Goal: Entertainment & Leisure: Consume media (video, audio)

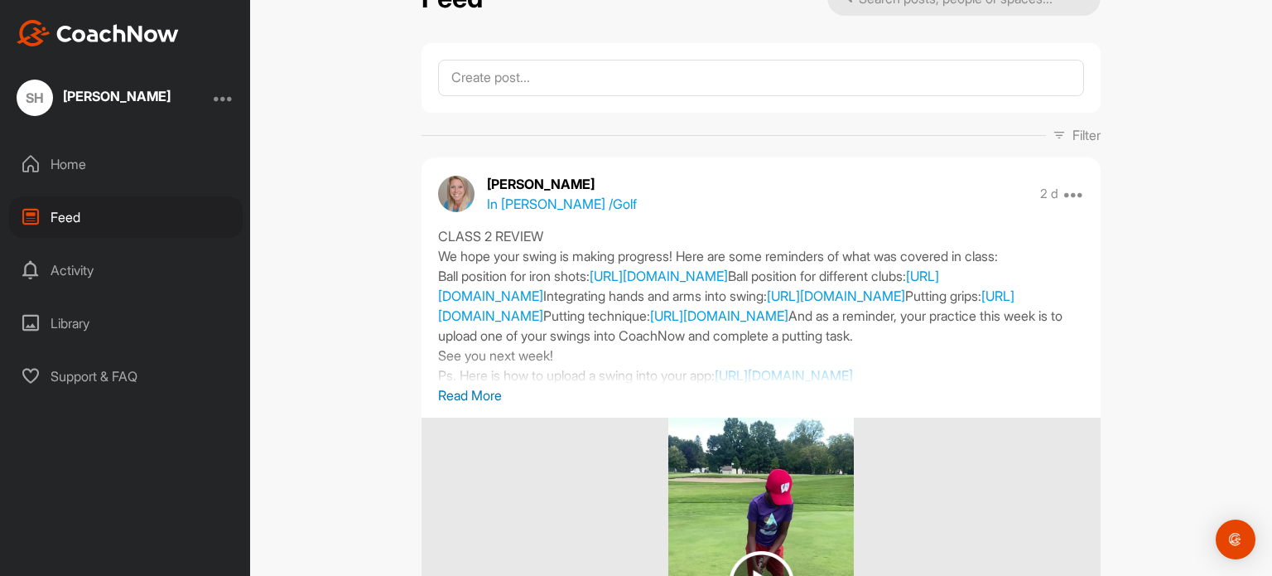
scroll to position [83, 0]
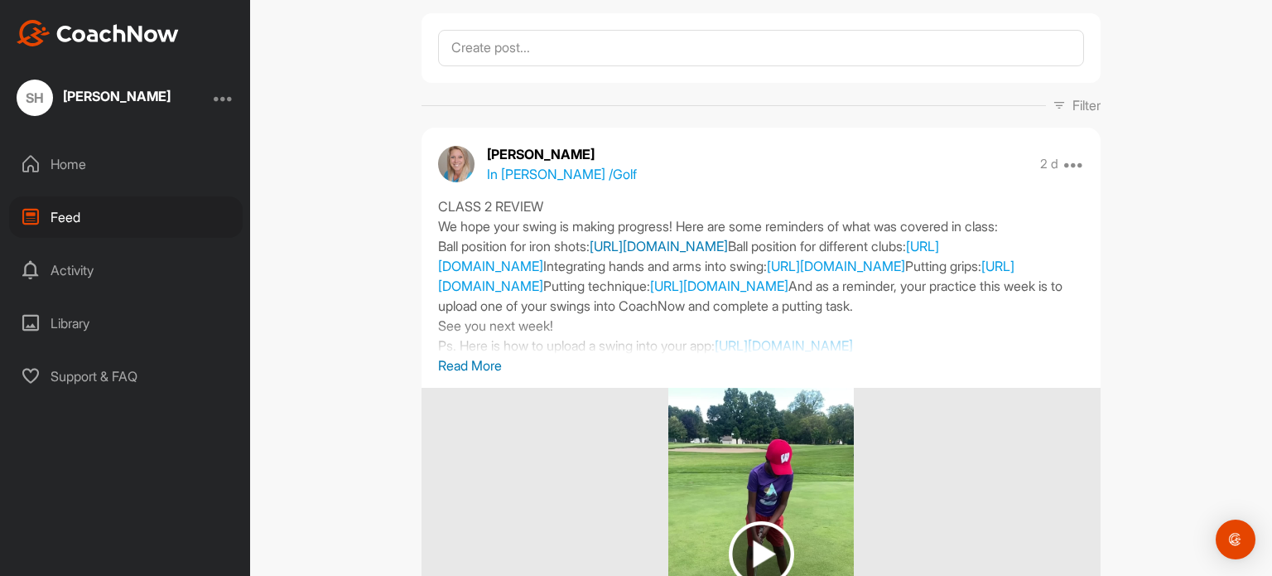
click at [683, 244] on link "[URL][DOMAIN_NAME]" at bounding box center [659, 246] width 138 height 17
click at [678, 267] on link "[URL][DOMAIN_NAME]" at bounding box center [688, 256] width 501 height 36
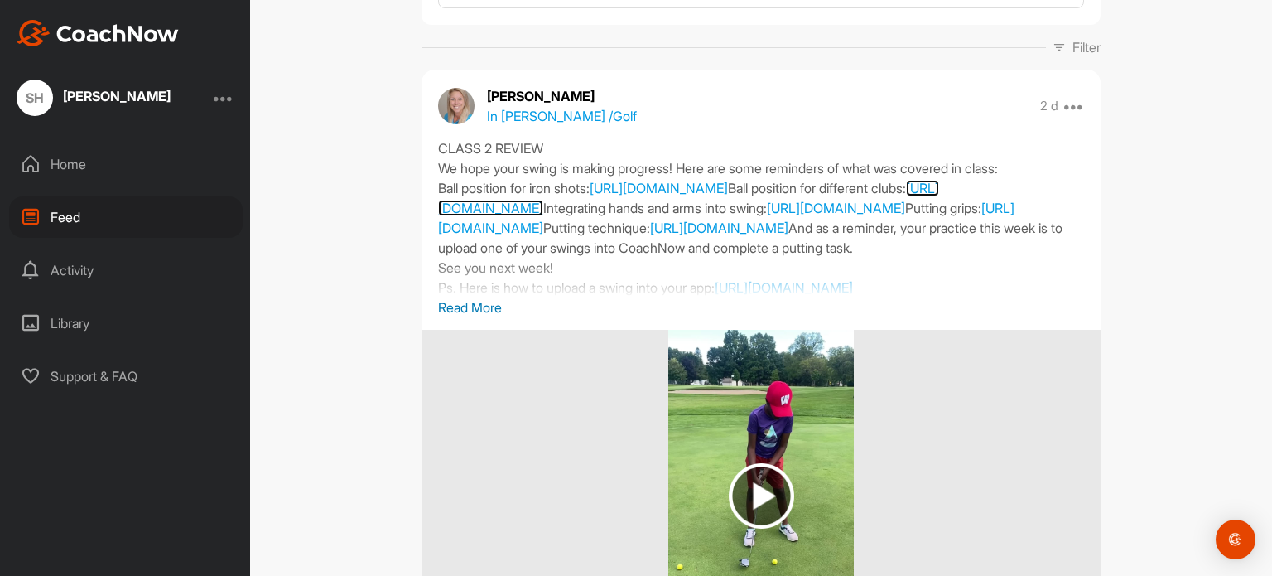
scroll to position [331, 0]
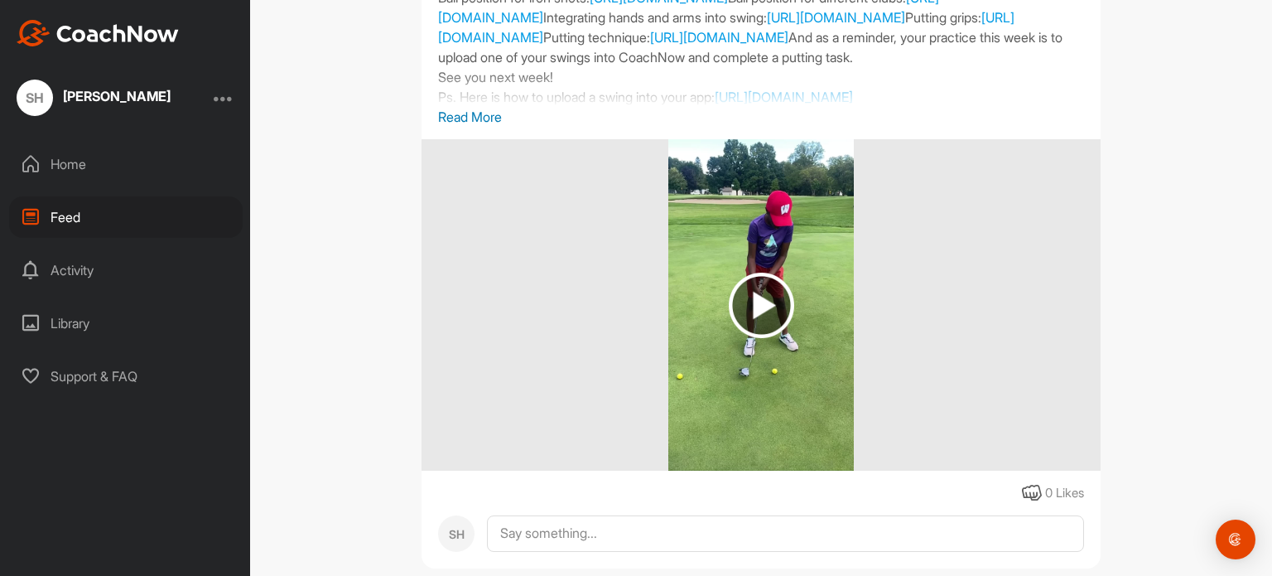
click at [745, 300] on img at bounding box center [761, 304] width 65 height 65
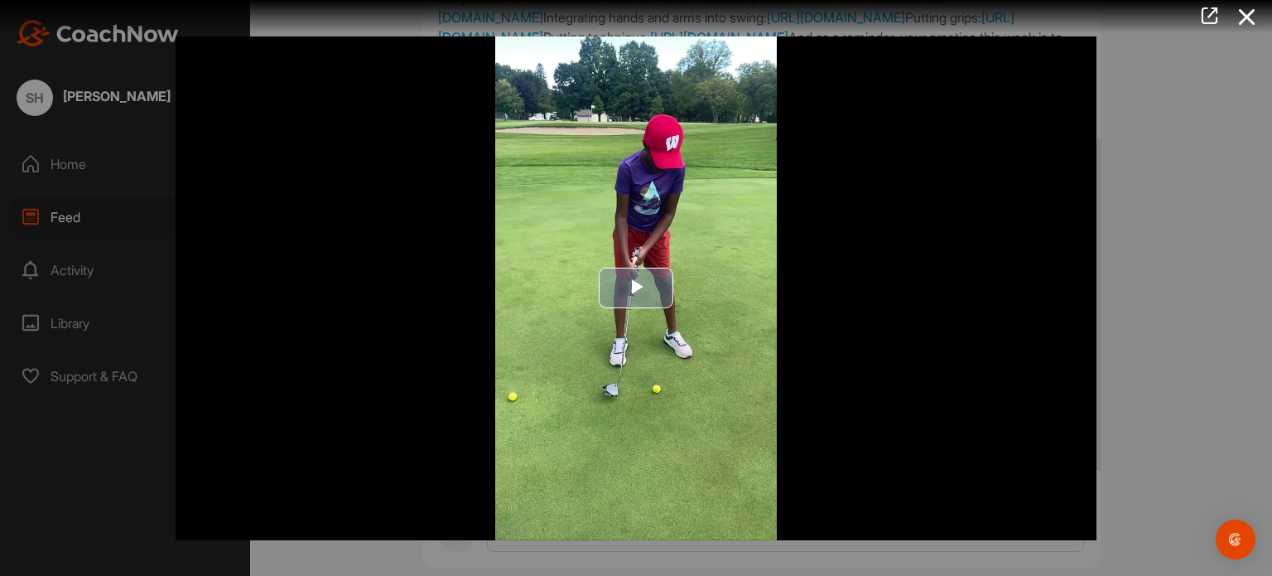
click at [636, 288] on span "Video Player" at bounding box center [636, 288] width 0 height 0
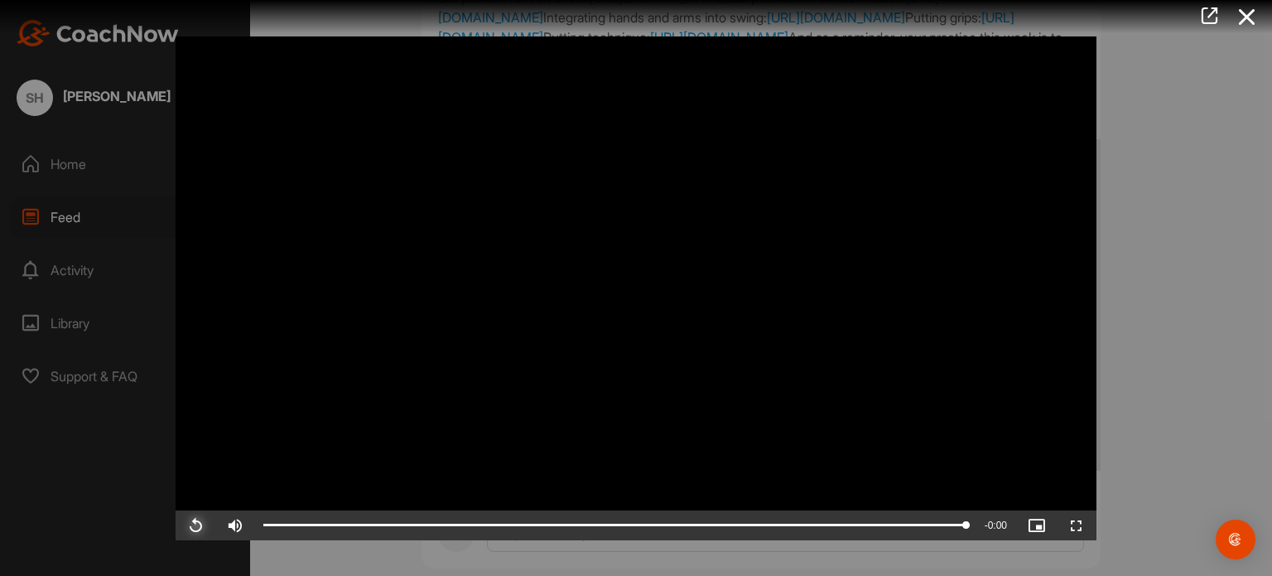
click at [195, 525] on span "Video Player" at bounding box center [196, 525] width 40 height 0
click at [1244, 25] on icon at bounding box center [1247, 17] width 38 height 31
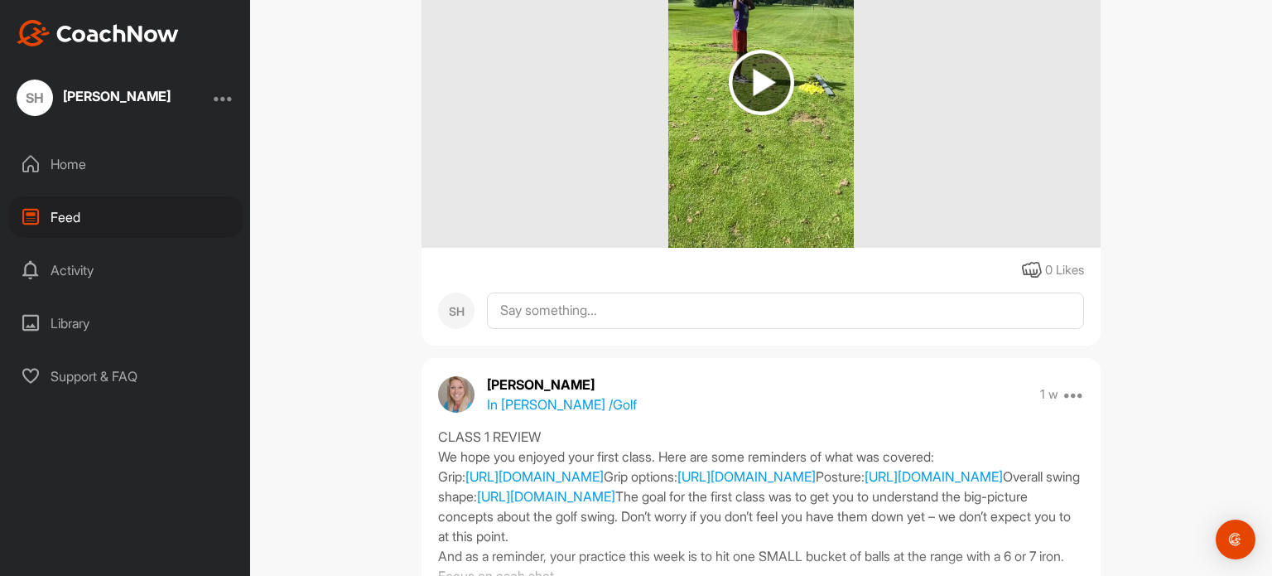
scroll to position [828, 0]
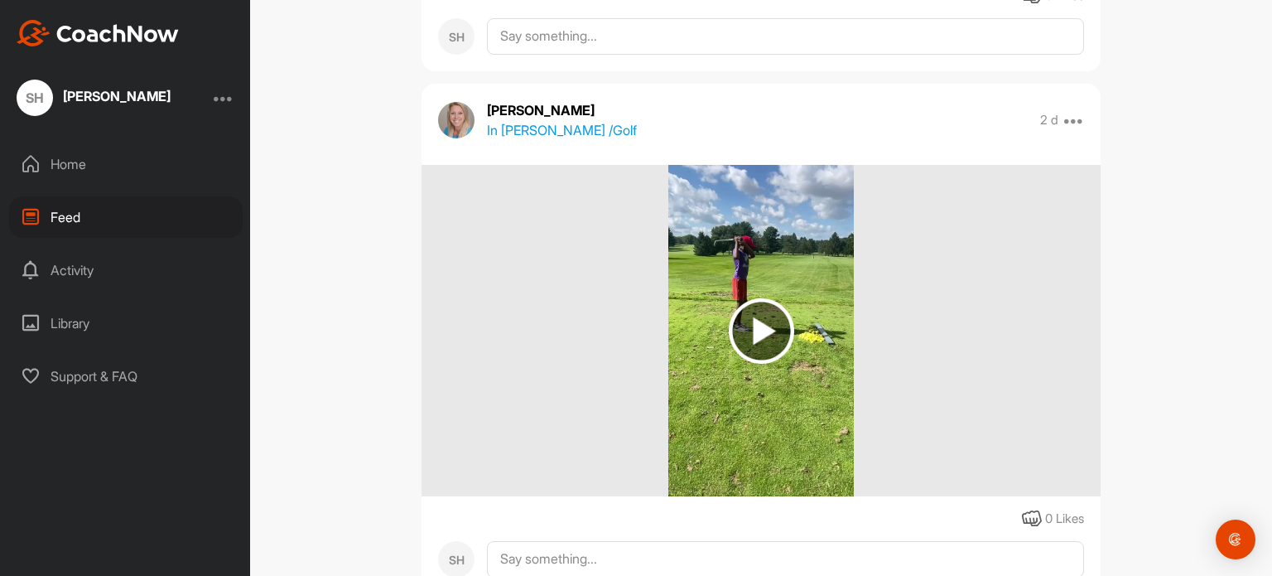
click at [752, 337] on img at bounding box center [761, 330] width 65 height 65
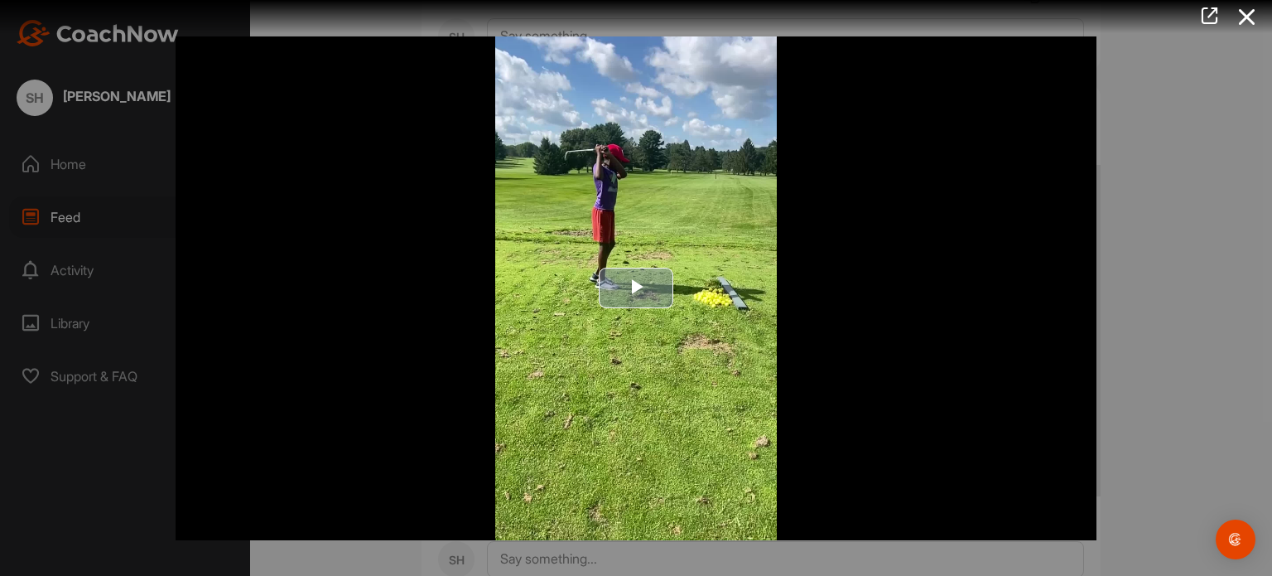
click at [636, 288] on span "Video Player" at bounding box center [636, 288] width 0 height 0
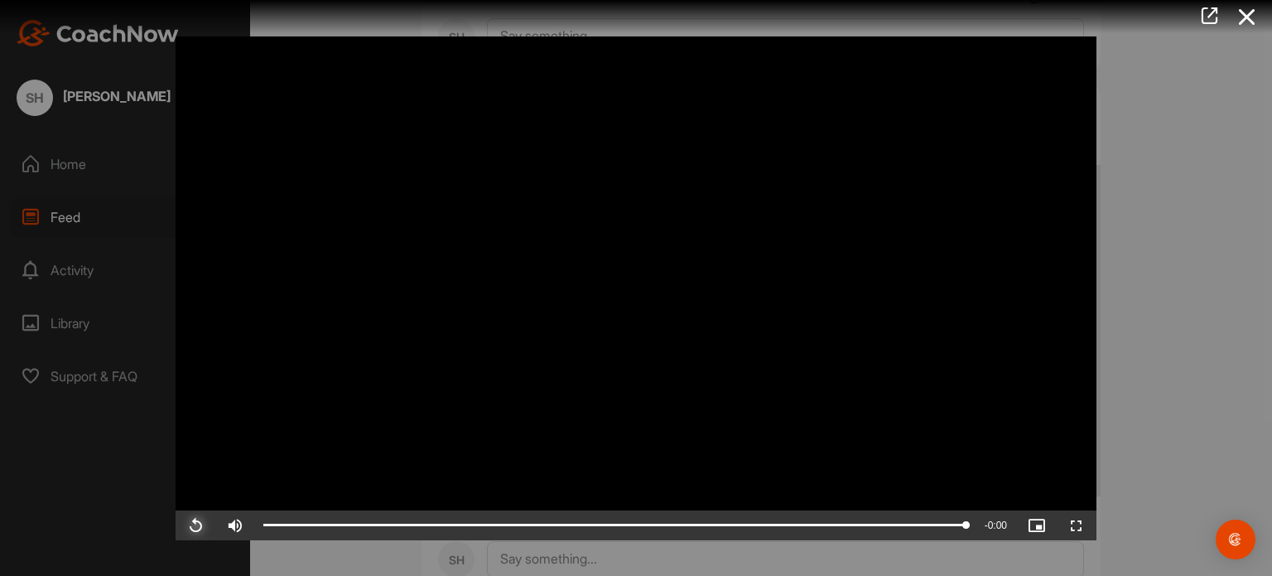
click at [197, 525] on span "Video Player" at bounding box center [196, 525] width 40 height 0
click at [1239, 17] on icon at bounding box center [1247, 17] width 38 height 31
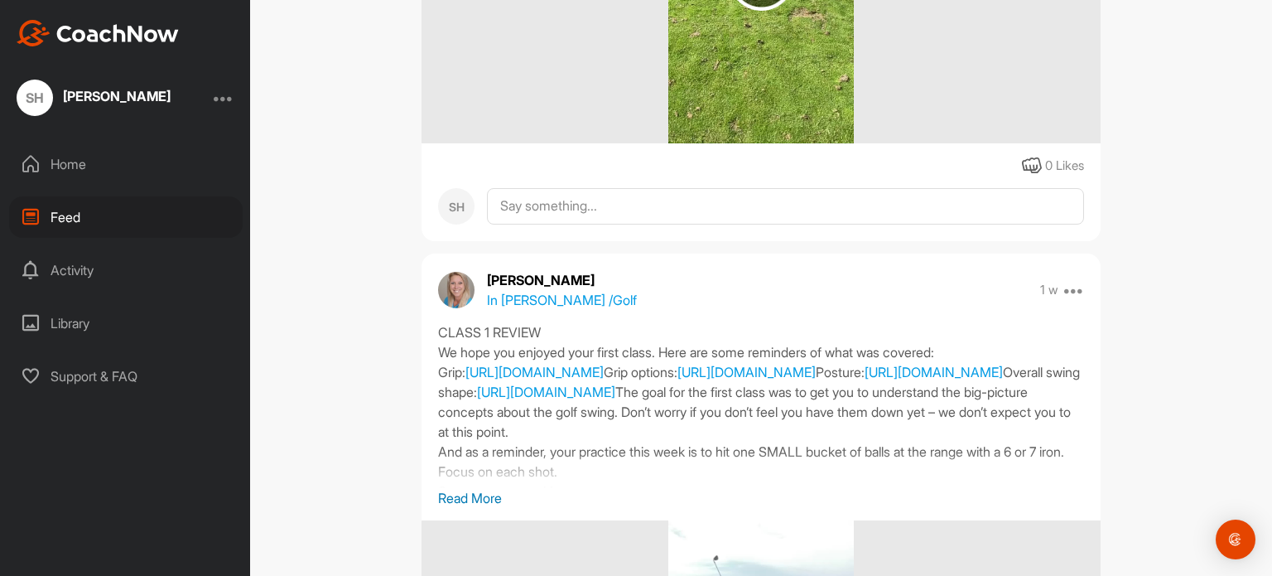
scroll to position [1408, 0]
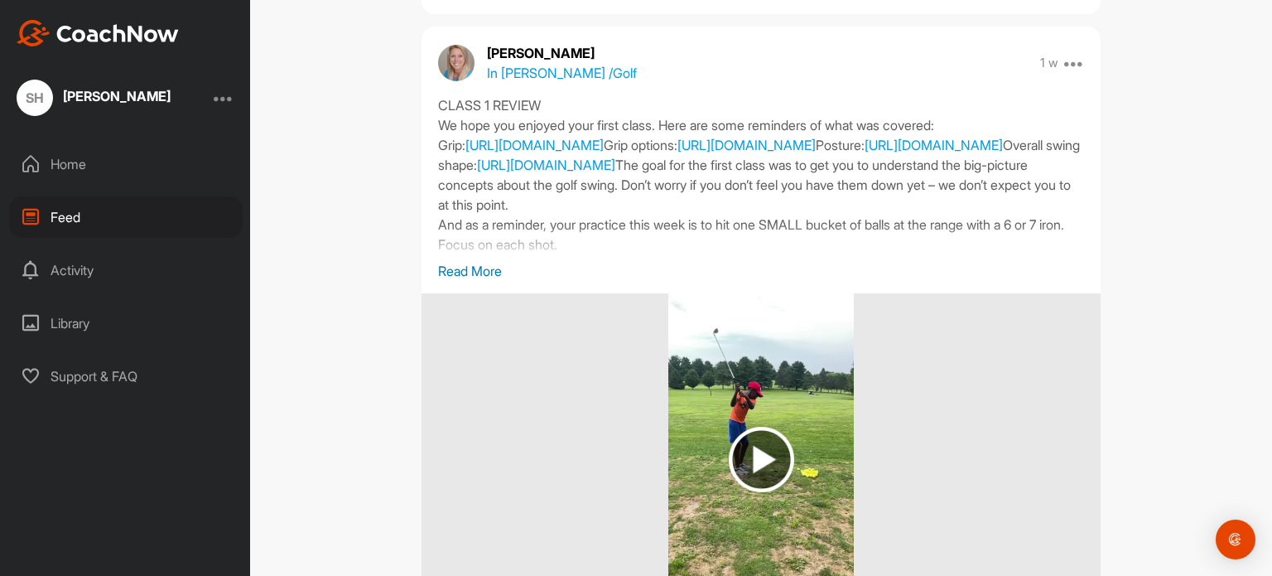
click at [755, 477] on img at bounding box center [761, 459] width 65 height 65
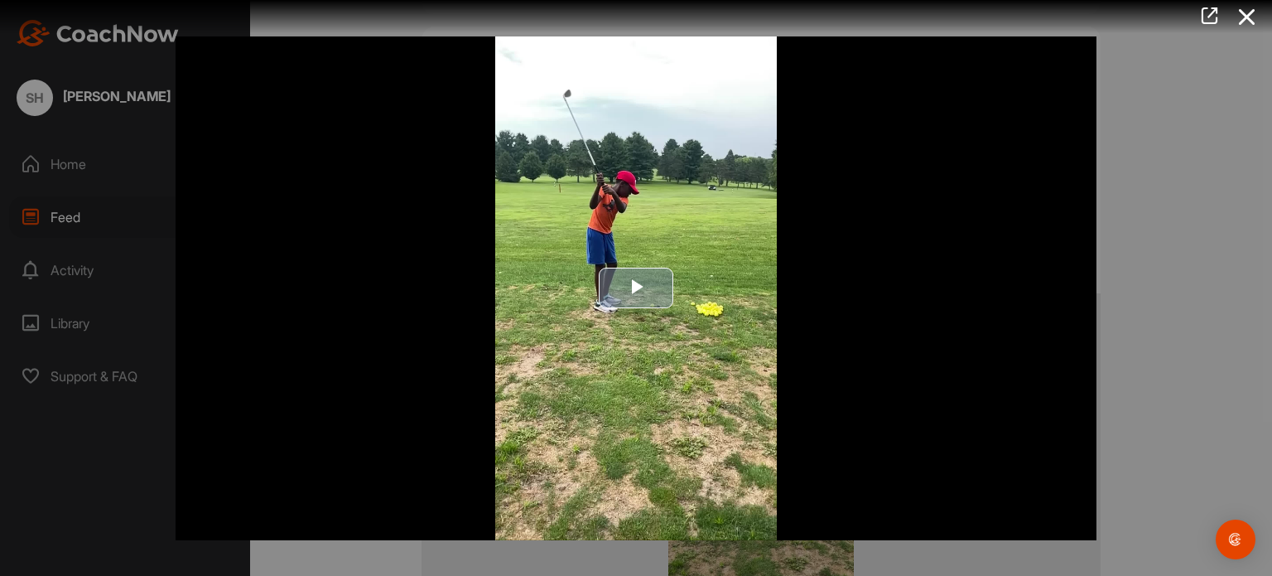
click at [636, 288] on span "Video Player" at bounding box center [636, 288] width 0 height 0
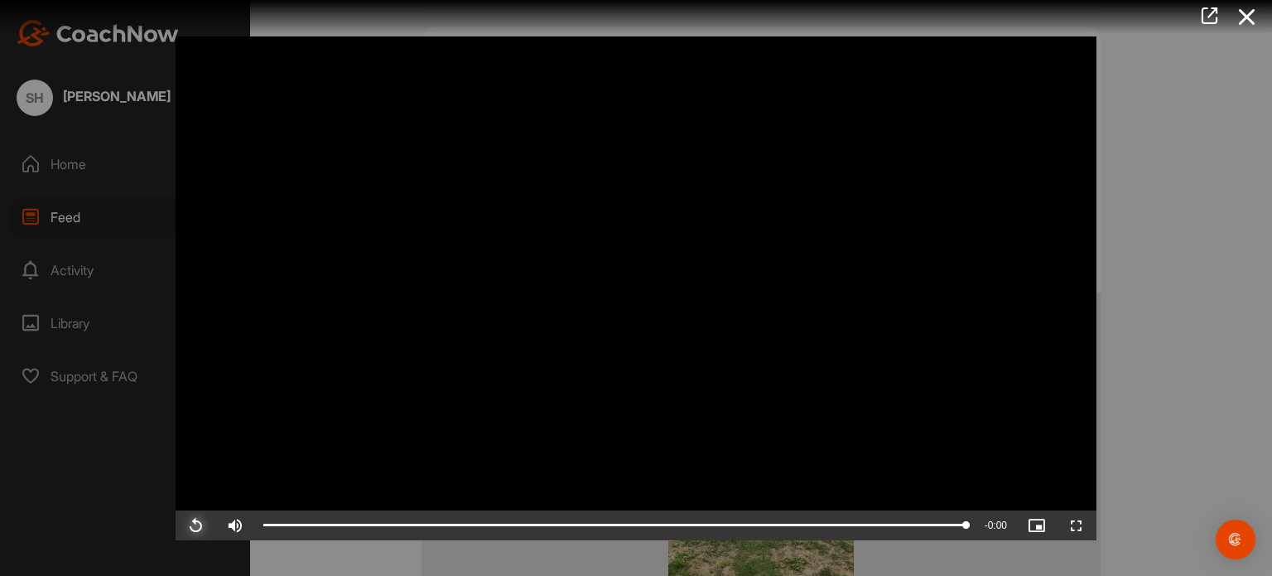
click at [196, 525] on span "Video Player" at bounding box center [196, 525] width 40 height 0
click at [1243, 25] on icon at bounding box center [1247, 17] width 38 height 31
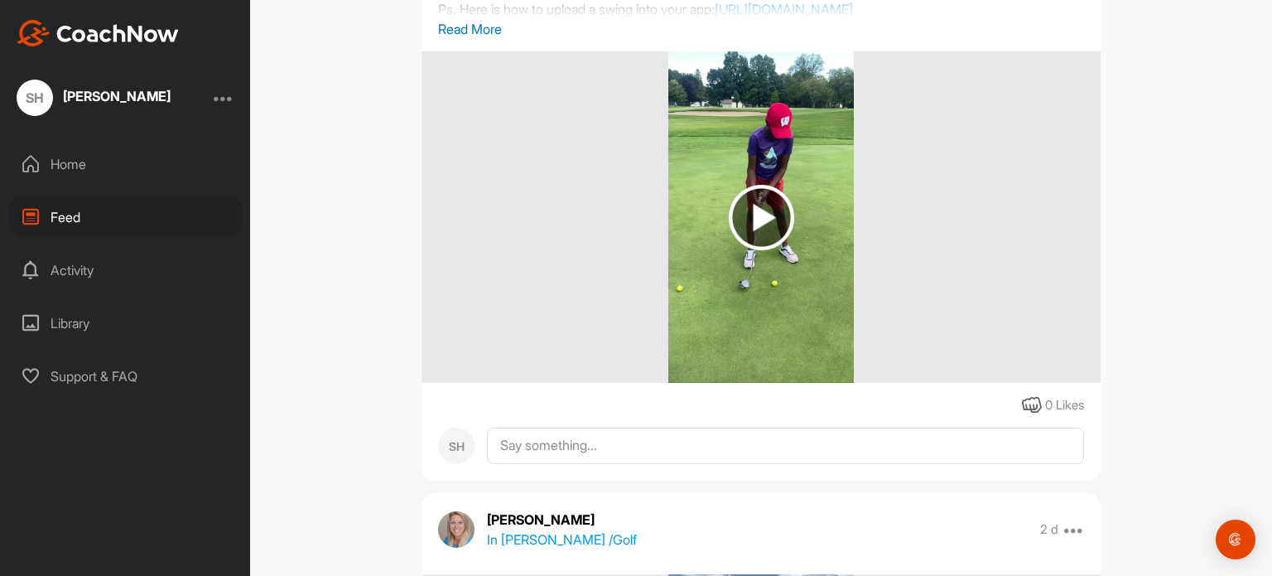
scroll to position [166, 0]
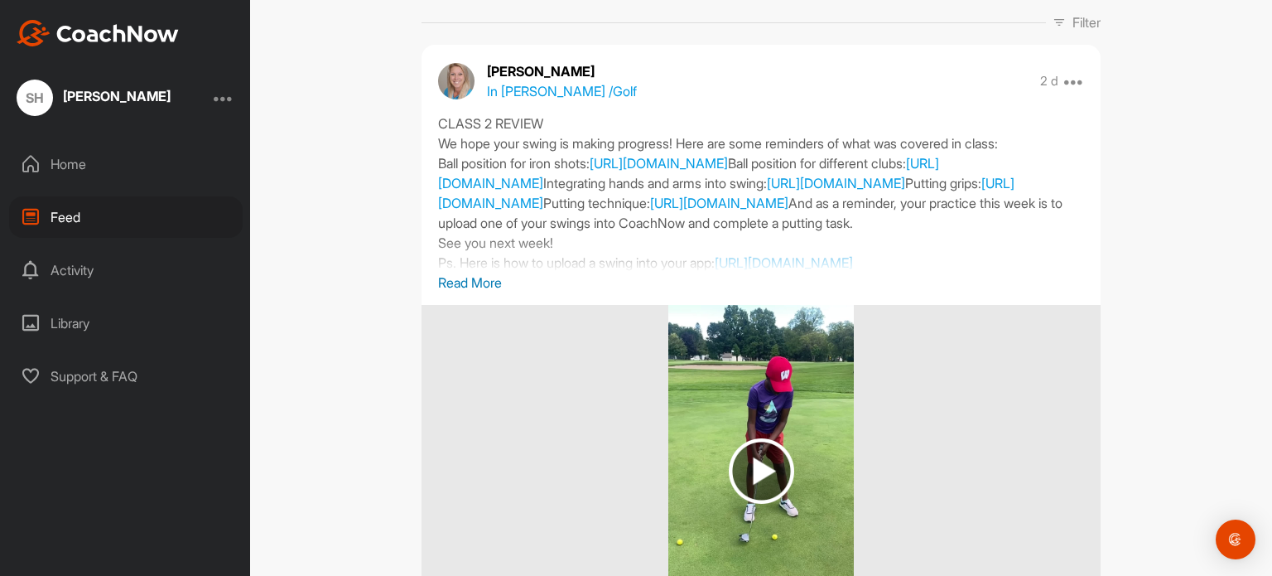
click at [636, 242] on div "CLASS 2 REVIEW We hope your swing is making progress! Here are some reminders o…" at bounding box center [761, 192] width 646 height 159
click at [348, 287] on div "Feed Filter Media Type Images Videos Notes Audio Documents Author [PERSON_NAME]…" at bounding box center [761, 288] width 1022 height 576
click at [581, 243] on div "CLASS 2 REVIEW We hope your swing is making progress! Here are some reminders o…" at bounding box center [761, 192] width 646 height 159
click at [581, 244] on div "CLASS 2 REVIEW We hope your swing is making progress! Here are some reminders o…" at bounding box center [761, 192] width 646 height 159
click at [580, 244] on div "CLASS 2 REVIEW We hope your swing is making progress! Here are some reminders o…" at bounding box center [761, 192] width 646 height 159
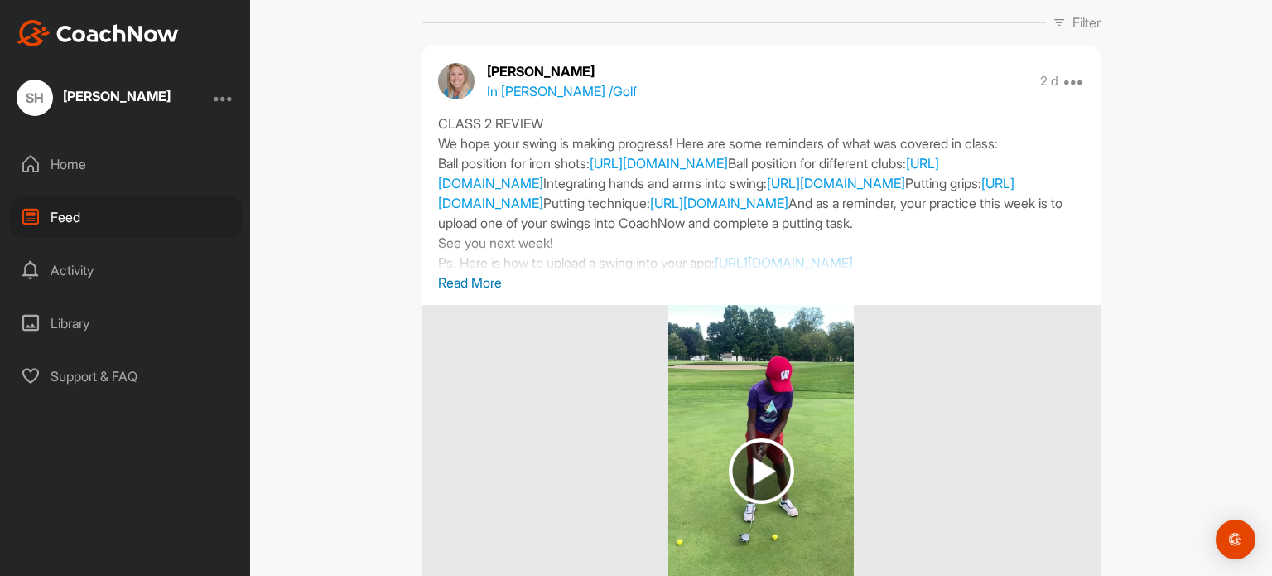
click at [464, 292] on p "Read More" at bounding box center [761, 282] width 646 height 20
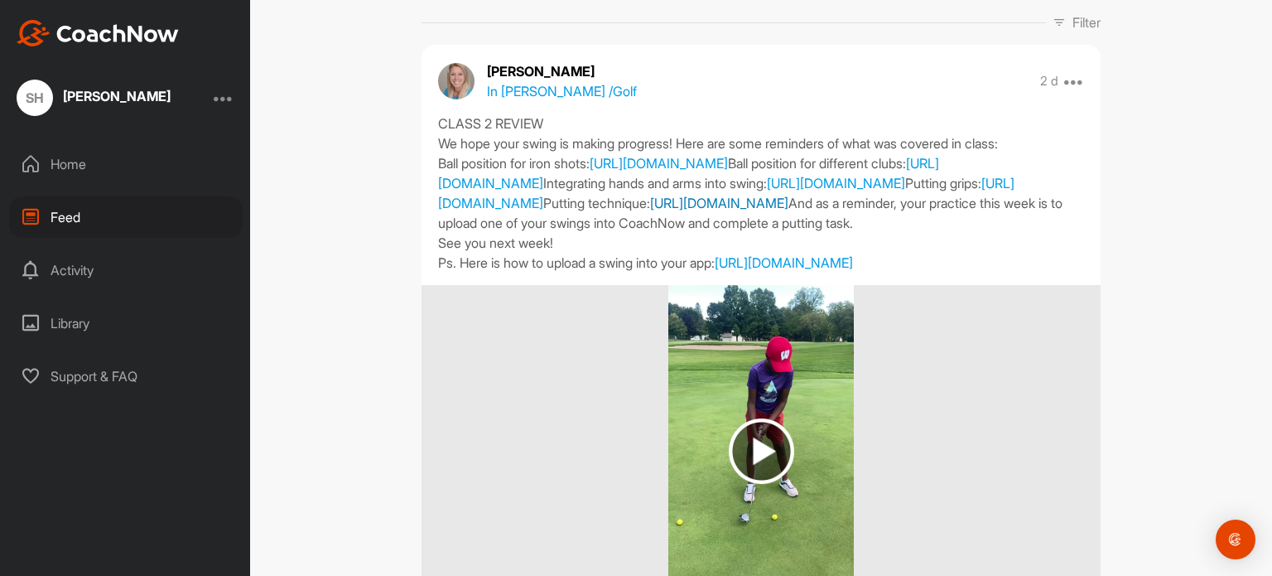
click at [650, 211] on link "[URL][DOMAIN_NAME]" at bounding box center [719, 203] width 138 height 17
